Goal: Transaction & Acquisition: Subscribe to service/newsletter

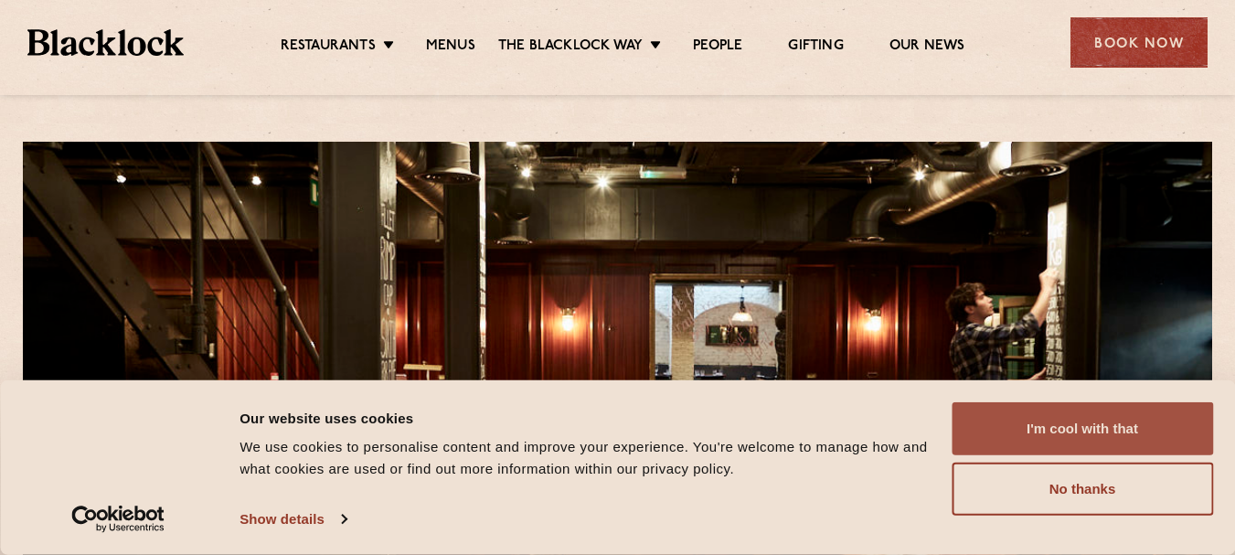
click at [1065, 434] on button "I'm cool with that" at bounding box center [1081, 428] width 261 height 53
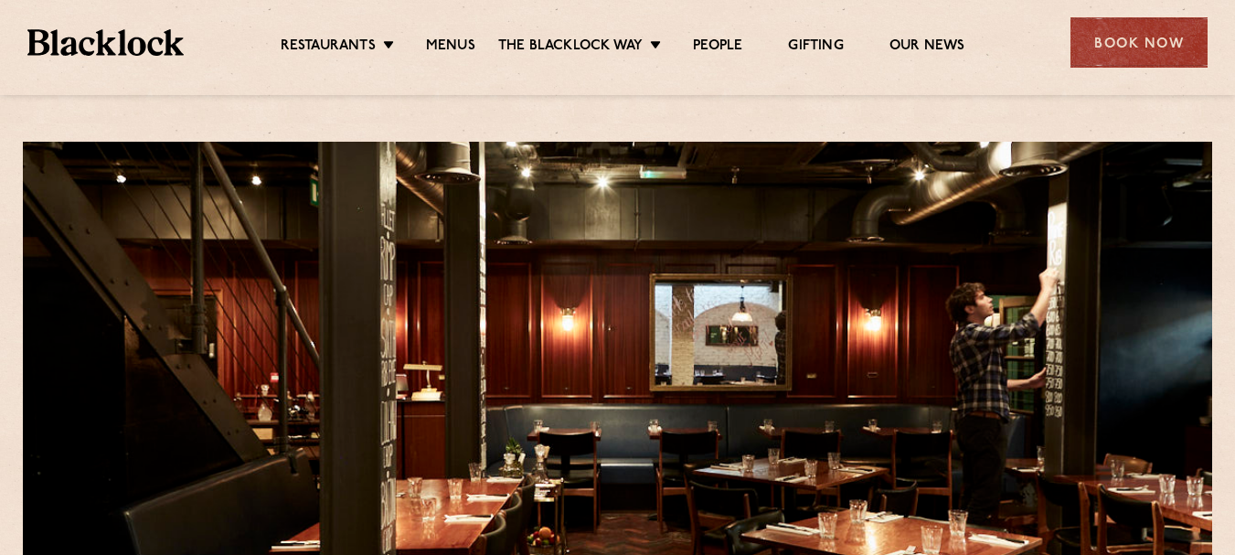
click at [1229, 172] on section at bounding box center [617, 390] width 1235 height 535
drag, startPoint x: 749, startPoint y: 175, endPoint x: 1148, endPoint y: 112, distance: 403.2
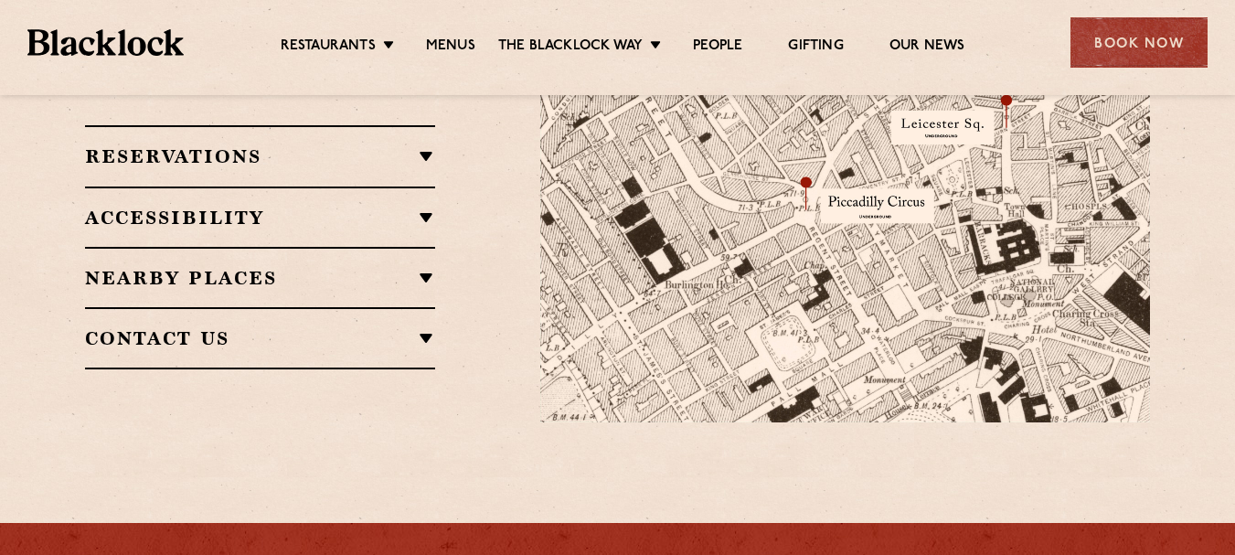
scroll to position [1458, 0]
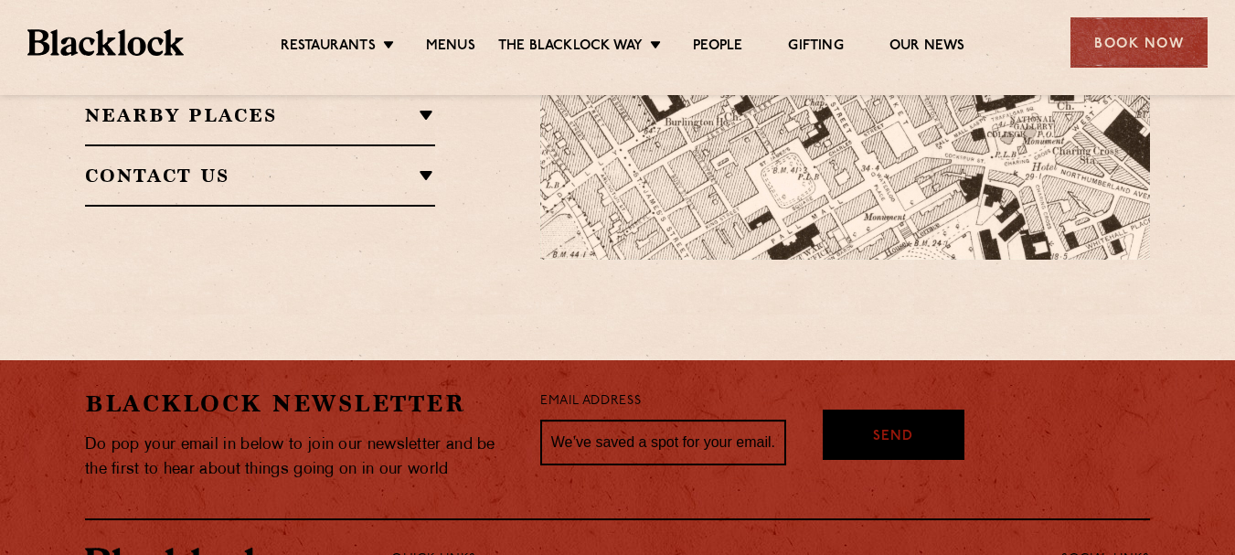
drag, startPoint x: 1240, startPoint y: 387, endPoint x: 928, endPoint y: 293, distance: 326.4
drag, startPoint x: 1247, startPoint y: 387, endPoint x: 285, endPoint y: 460, distance: 965.0
click at [285, 460] on div "Blacklock Newsletter Do pop your email in below to join our newsletter and be t…" at bounding box center [617, 547] width 1110 height 375
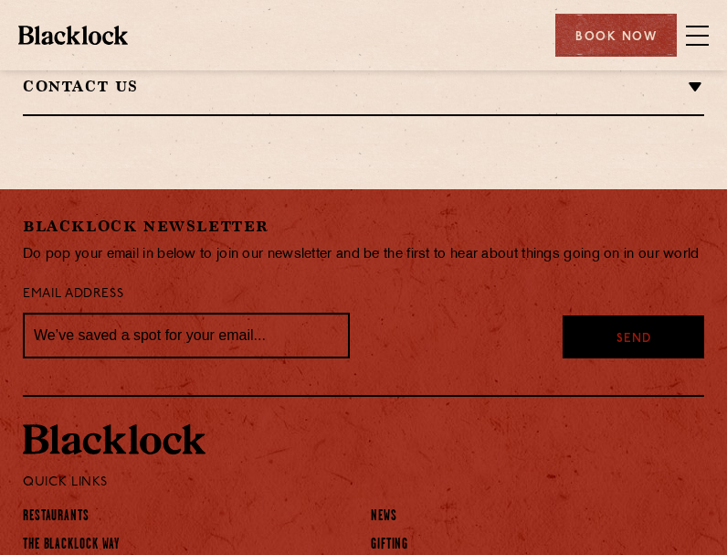
scroll to position [1652, 0]
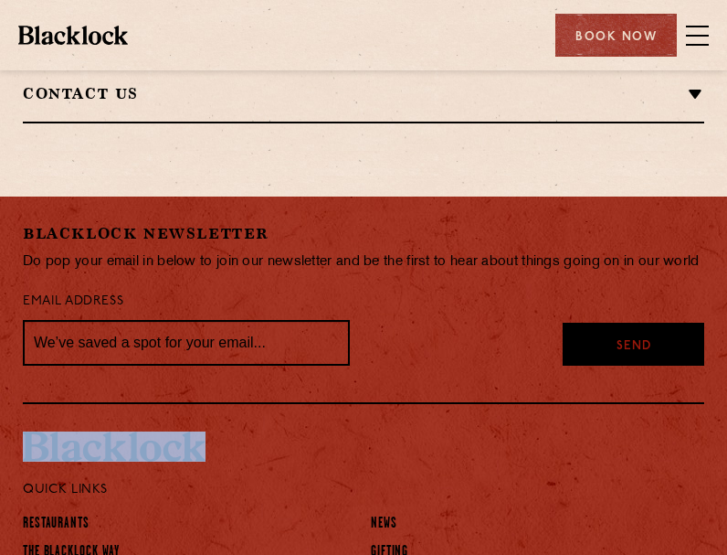
click at [721, 464] on div "Blacklock Newsletter Do pop your email in below to join our newsletter and be t…" at bounding box center [363, 506] width 727 height 621
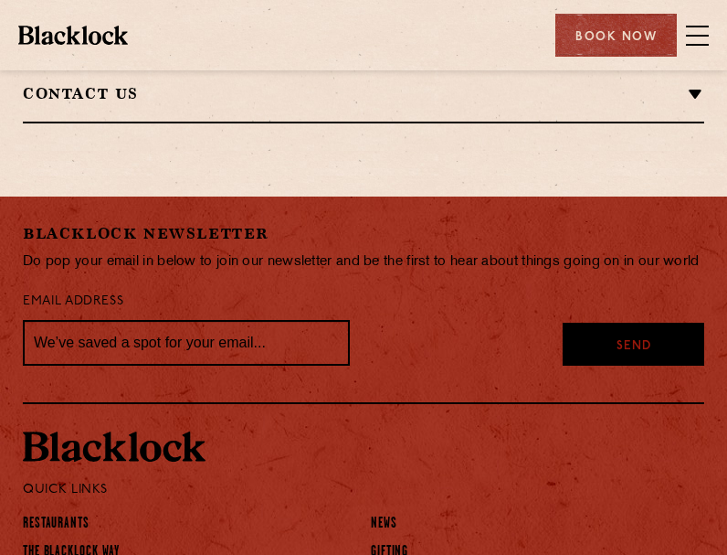
click at [721, 464] on div "Blacklock Newsletter Do pop your email in below to join our newsletter and be t…" at bounding box center [363, 506] width 727 height 621
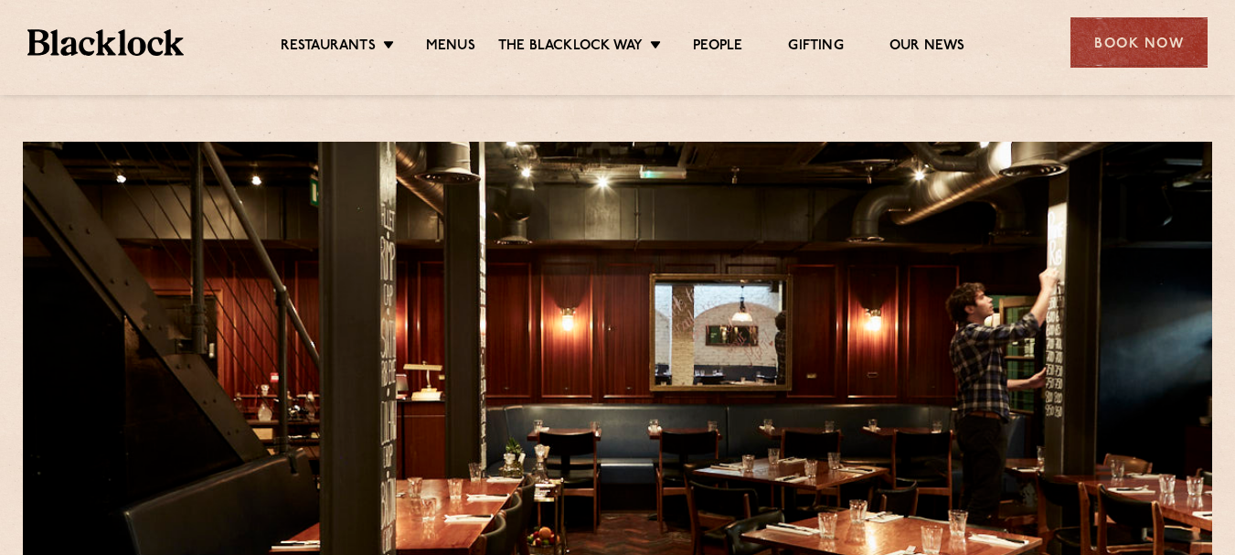
drag, startPoint x: 1237, startPoint y: 101, endPoint x: 871, endPoint y: 430, distance: 492.5
click at [726, 38] on link "Our News" at bounding box center [927, 47] width 76 height 20
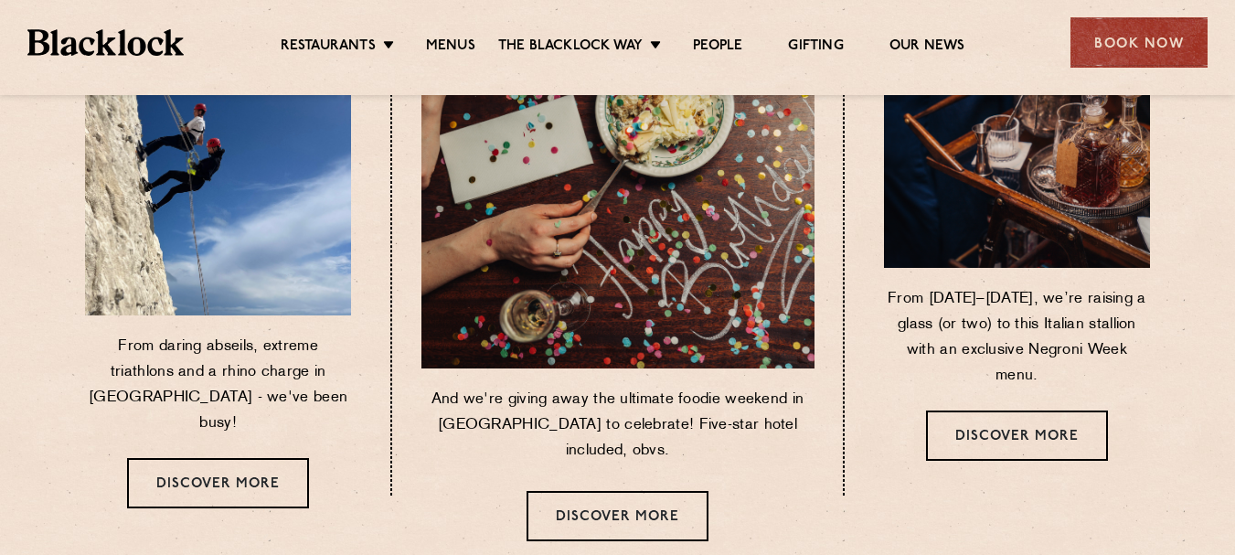
scroll to position [618, 0]
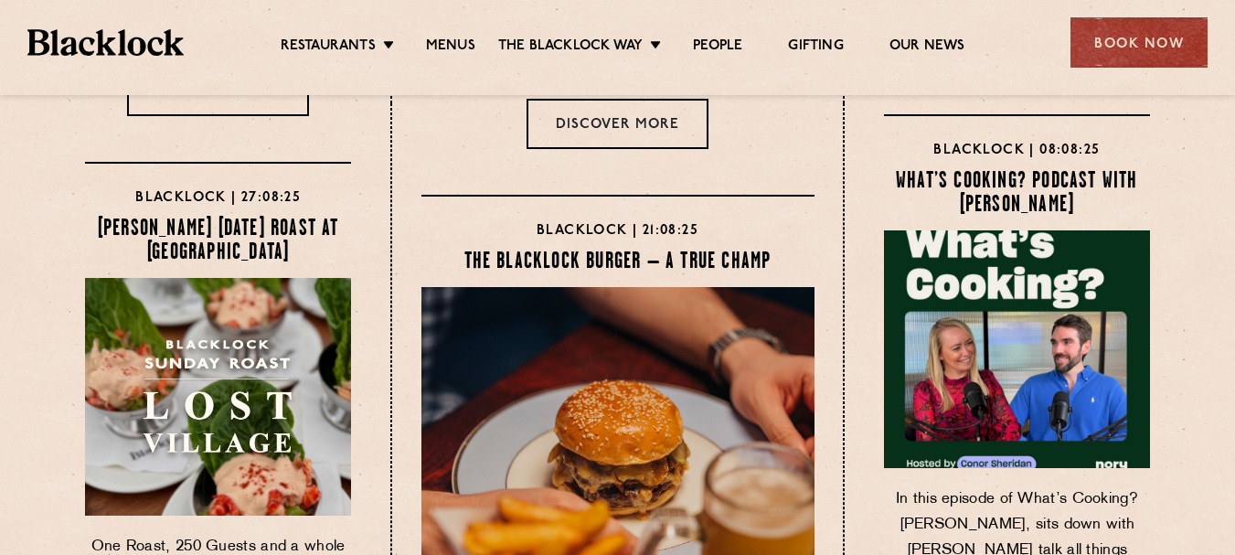
drag, startPoint x: 1240, startPoint y: 189, endPoint x: 1220, endPoint y: 376, distance: 187.5
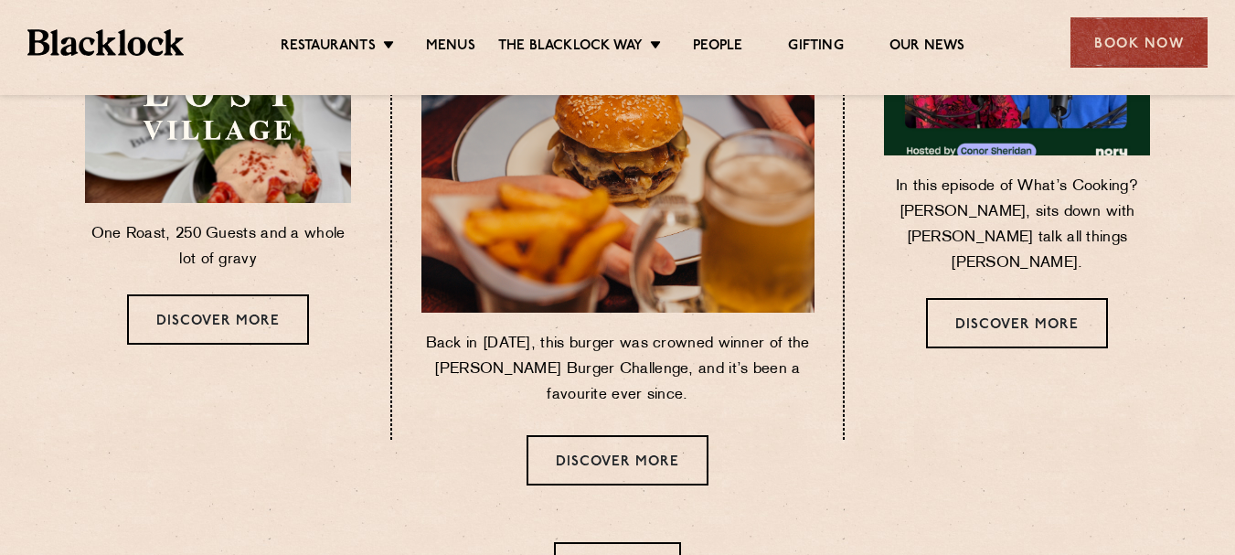
drag, startPoint x: 1220, startPoint y: 376, endPoint x: 1133, endPoint y: 484, distance: 139.1
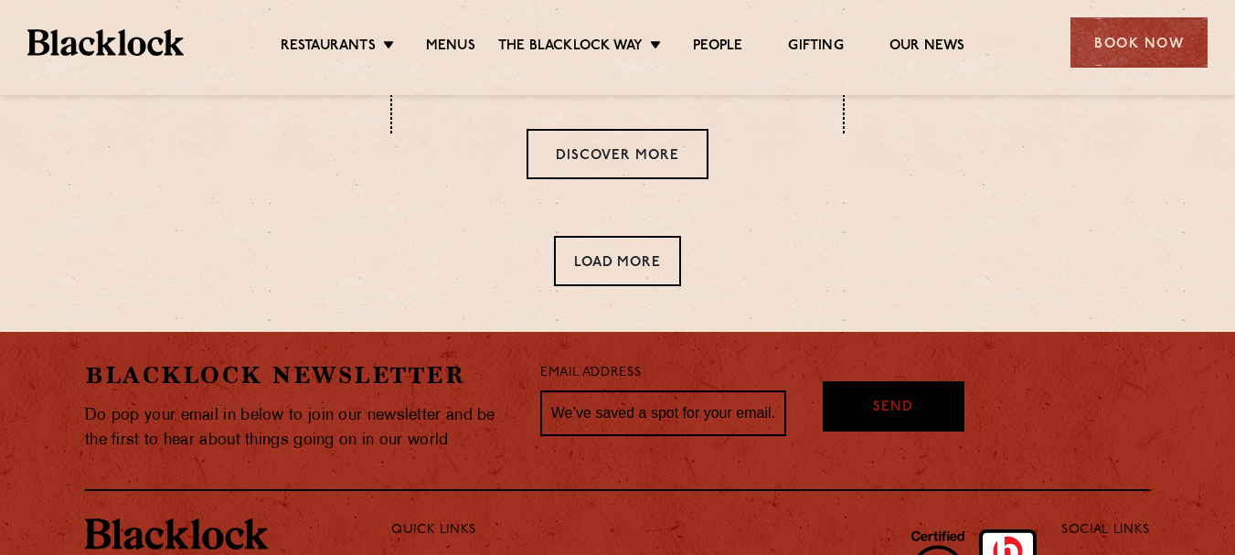
scroll to position [1409, 0]
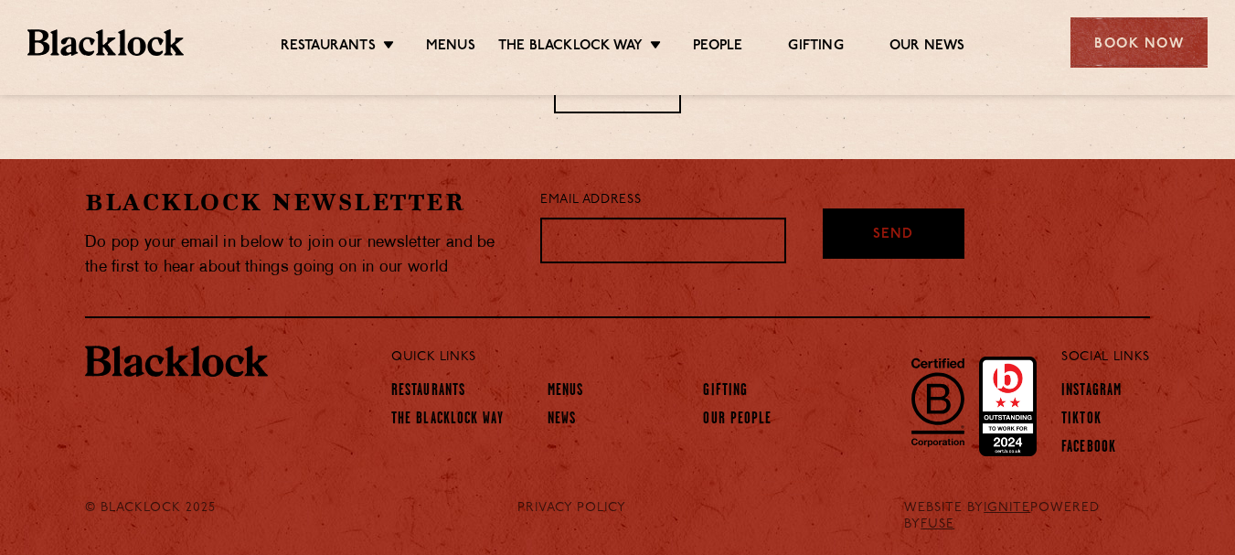
click at [709, 245] on input "text" at bounding box center [663, 240] width 246 height 46
type input "[EMAIL_ADDRESS][DOMAIN_NAME]"
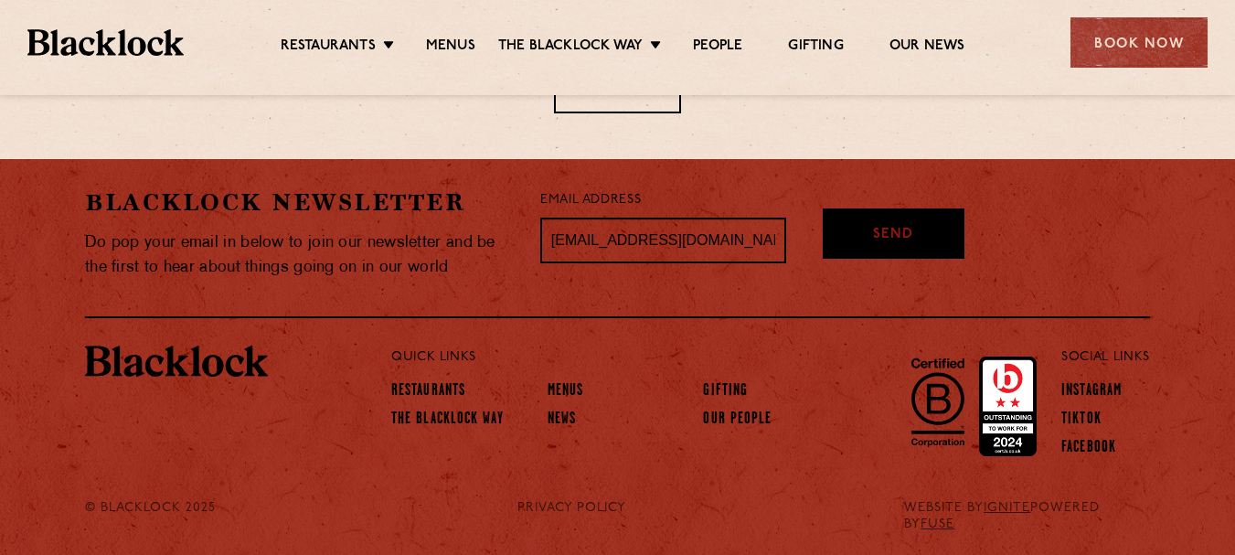
click at [868, 236] on div "Send" at bounding box center [893, 233] width 142 height 50
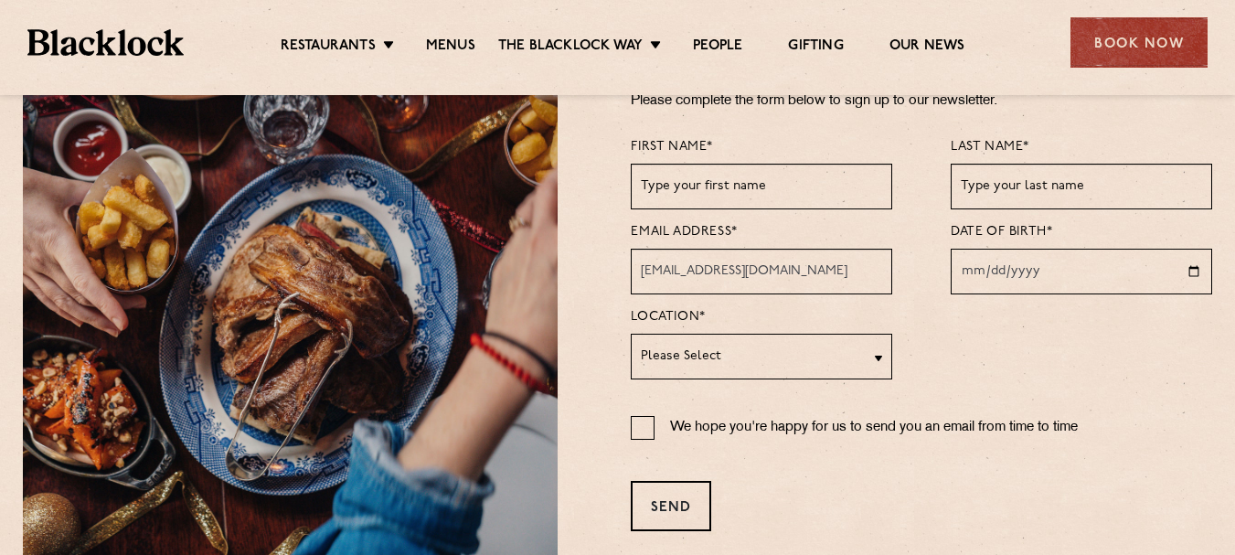
scroll to position [183, 0]
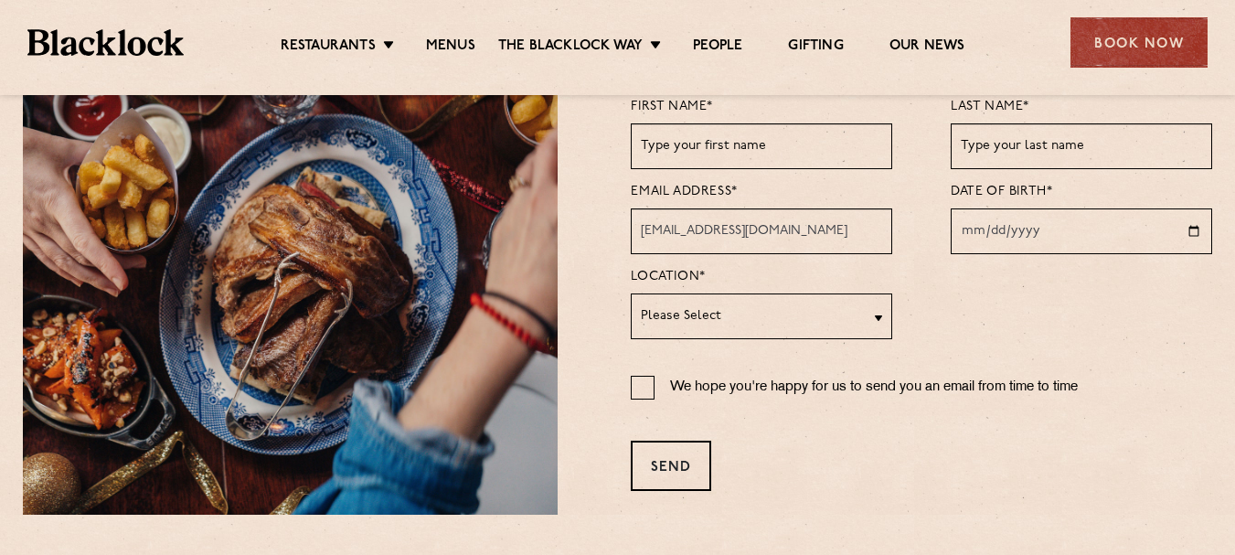
click at [876, 323] on select "Please Select Soho City Shoreditch Covent Garden Canary Wharf Manchester Birmin…" at bounding box center [761, 316] width 261 height 46
select select "[GEOGRAPHIC_DATA]"
click at [631, 293] on select "Please Select Soho City Shoreditch Covent Garden Canary Wharf Manchester Birmin…" at bounding box center [761, 316] width 261 height 46
click at [1119, 248] on input "date" at bounding box center [1080, 231] width 261 height 46
click at [1198, 232] on input "date" at bounding box center [1080, 231] width 261 height 46
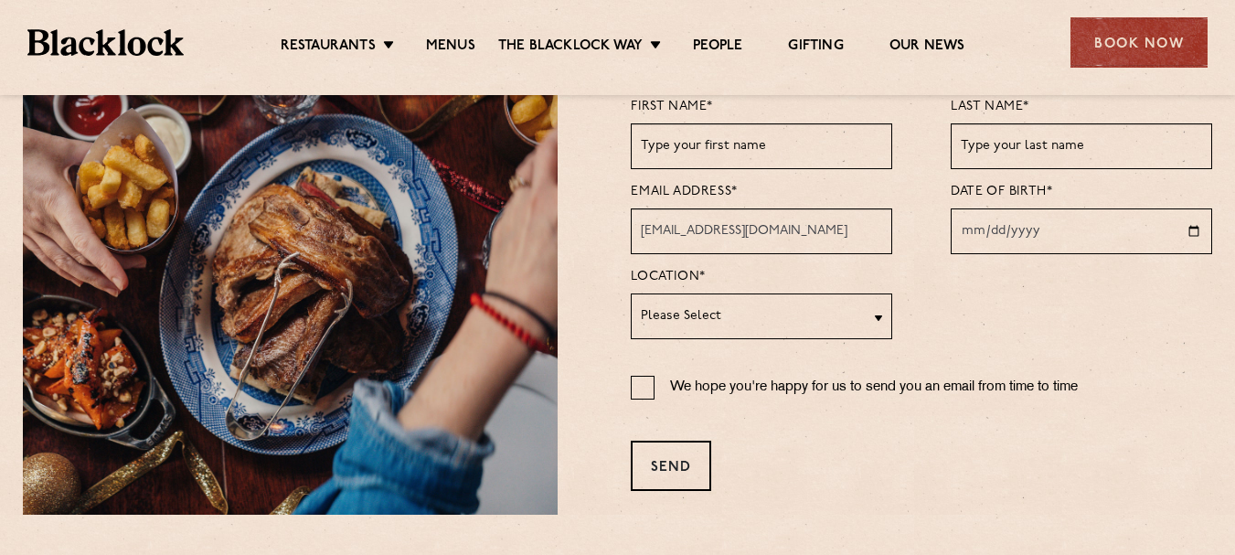
click at [1205, 226] on input "2025-10-02" at bounding box center [1080, 231] width 261 height 46
click at [1193, 234] on input "2025-10-02" at bounding box center [1080, 231] width 261 height 46
type input "2000-07-02"
click at [897, 288] on form "First name* Last name* Email Address* f223627@cfd.nu.edu.pk Date of Birth* 2000…" at bounding box center [921, 292] width 581 height 398
click at [868, 234] on input "[EMAIL_ADDRESS][DOMAIN_NAME]" at bounding box center [761, 231] width 261 height 46
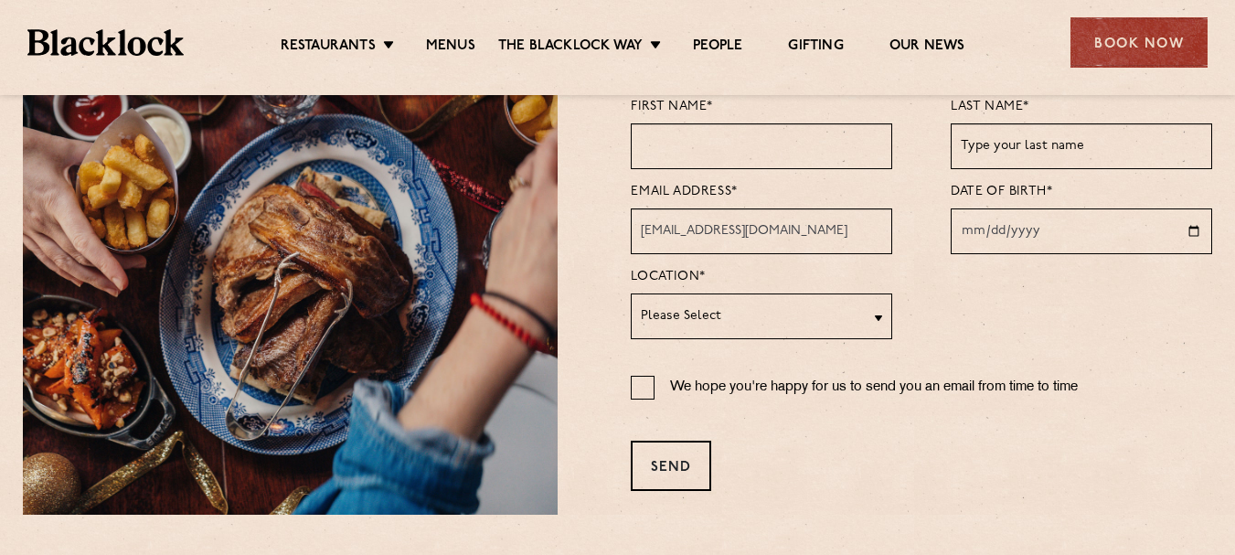
click at [839, 150] on input "text" at bounding box center [761, 146] width 261 height 46
type input "Hassan"
type input "Raza"
click at [632, 384] on input "We hope you're happy for us to send you an email from time to time" at bounding box center [643, 388] width 24 height 24
checkbox input "true"
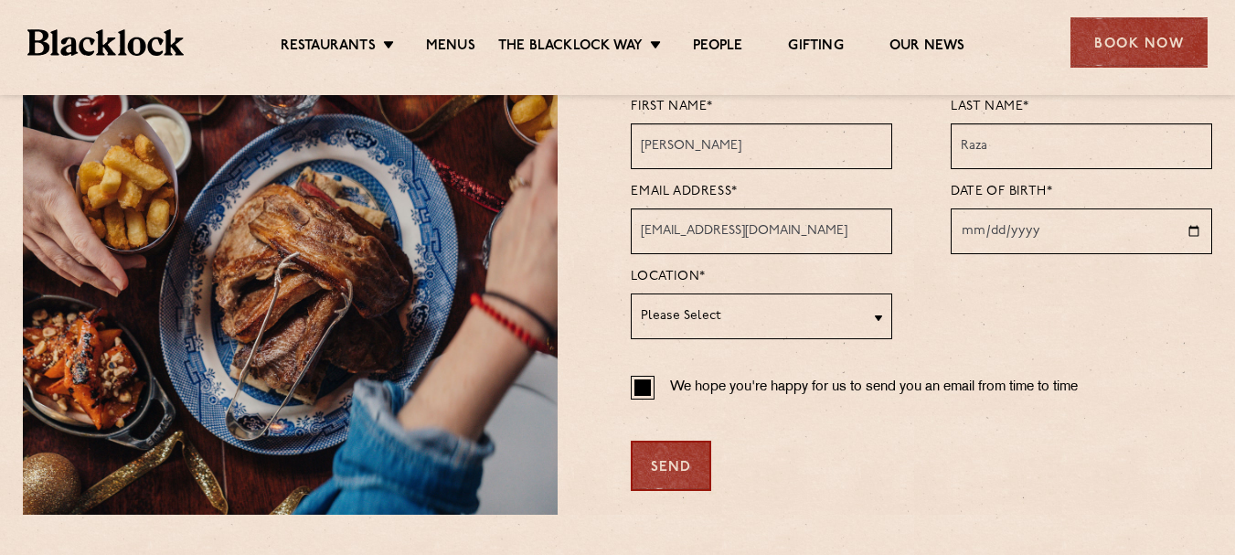
click at [662, 462] on div "Send" at bounding box center [671, 465] width 80 height 50
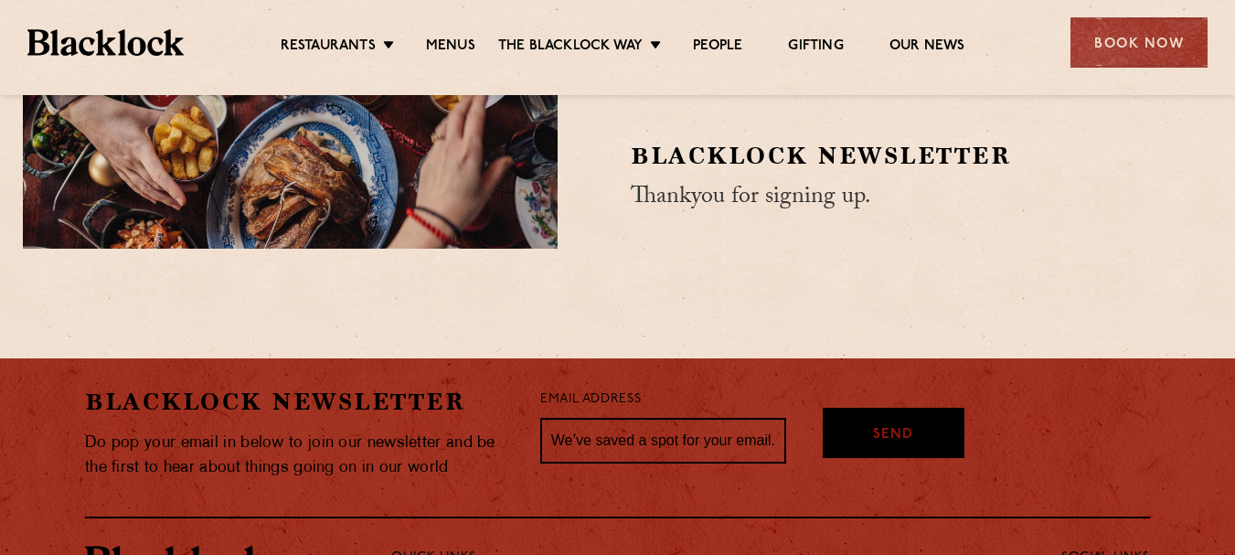
scroll to position [91, 0]
